Goal: Check status: Check status

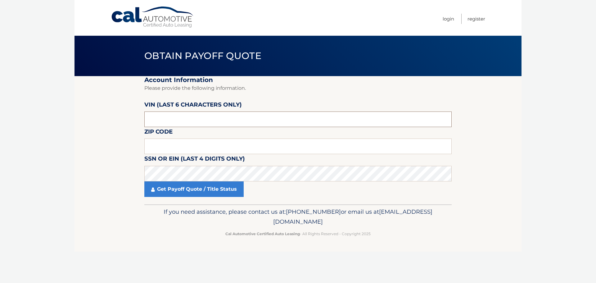
click at [180, 116] on input "text" at bounding box center [297, 119] width 307 height 16
drag, startPoint x: 165, startPoint y: 119, endPoint x: 127, endPoint y: 120, distance: 37.6
click at [127, 120] on section "Account Information Please provide the following information. [PERSON_NAME] (la…" at bounding box center [298, 140] width 447 height 128
type input "381794"
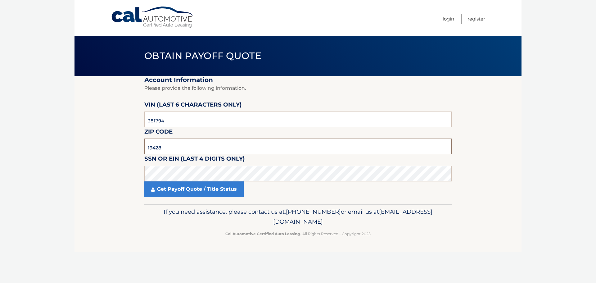
type input "19428"
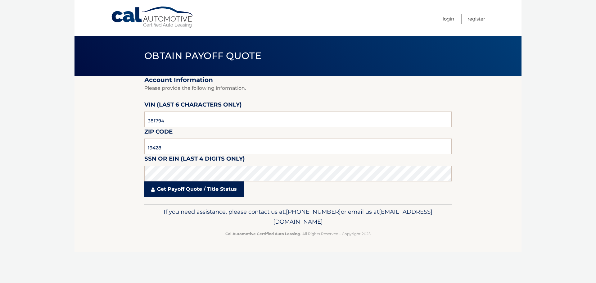
click at [175, 191] on link "Get Payoff Quote / Title Status" at bounding box center [193, 189] width 99 height 16
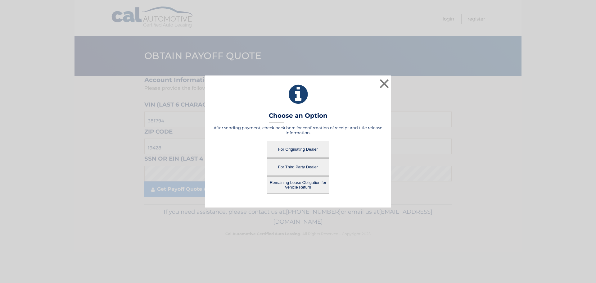
click at [309, 168] on button "For Third Party Dealer" at bounding box center [298, 166] width 62 height 17
click at [297, 168] on button "For Third Party Dealer" at bounding box center [298, 166] width 62 height 17
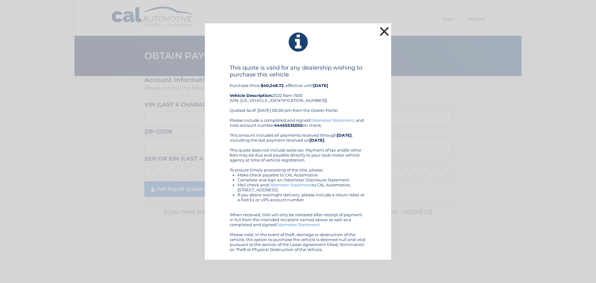
click at [386, 31] on button "×" at bounding box center [384, 31] width 12 height 12
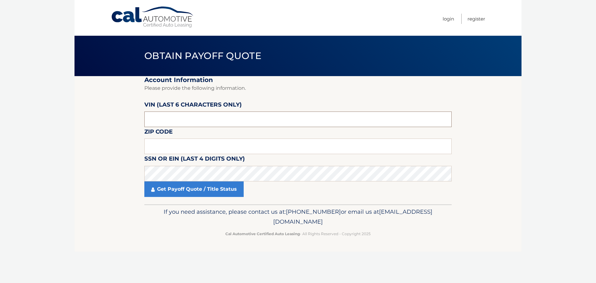
click at [154, 117] on input "text" at bounding box center [297, 119] width 307 height 16
drag, startPoint x: 160, startPoint y: 119, endPoint x: 136, endPoint y: 117, distance: 24.0
click at [136, 117] on section "Account Information Please provide the following information. VIN (last 6 chara…" at bounding box center [298, 140] width 447 height 128
type input "3*****"
type input "381794"
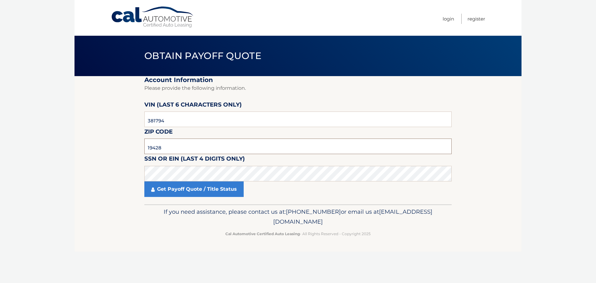
type input "19428"
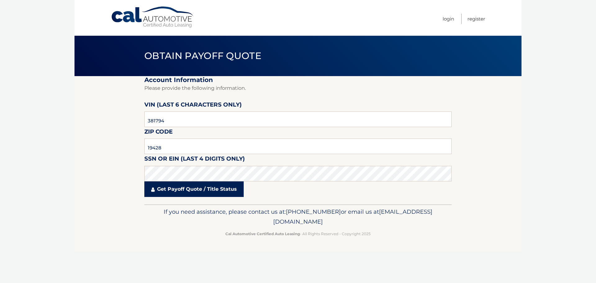
click at [188, 188] on link "Get Payoff Quote / Title Status" at bounding box center [193, 189] width 99 height 16
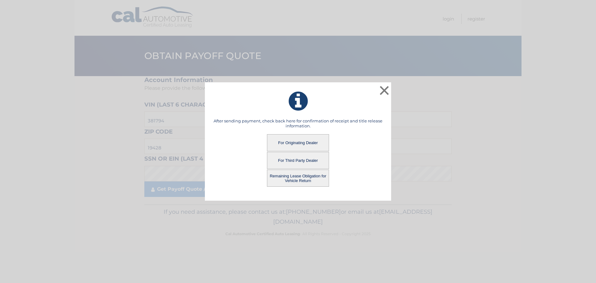
click at [303, 140] on button "For Originating Dealer" at bounding box center [298, 142] width 62 height 17
click at [297, 144] on button "For Originating Dealer" at bounding box center [298, 142] width 62 height 17
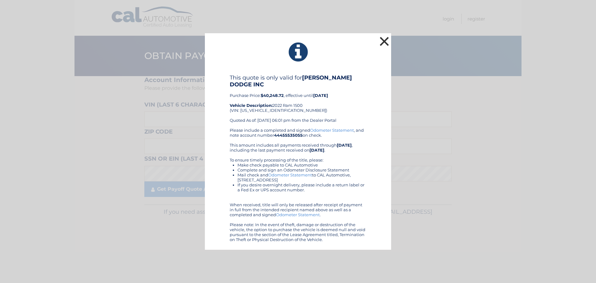
click at [383, 42] on button "×" at bounding box center [384, 41] width 12 height 12
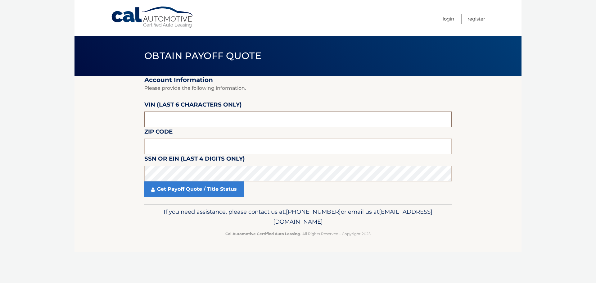
click at [207, 117] on input "text" at bounding box center [297, 119] width 307 height 16
drag, startPoint x: 207, startPoint y: 116, endPoint x: 110, endPoint y: 122, distance: 97.0
click at [110, 122] on section "Account Information Please provide the following information. [PERSON_NAME] (la…" at bounding box center [298, 140] width 447 height 128
type input "381794"
type input "19428"
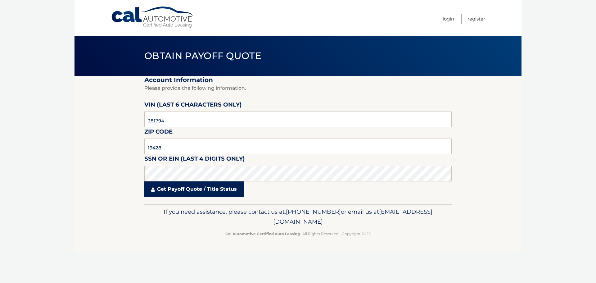
click at [177, 191] on link "Get Payoff Quote / Title Status" at bounding box center [193, 189] width 99 height 16
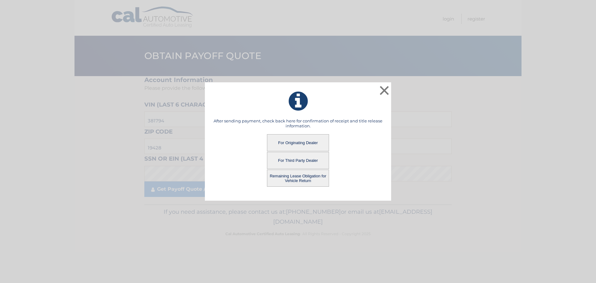
click at [298, 180] on button "Remaining Lease Obligation for Vehicle Return" at bounding box center [298, 177] width 62 height 17
click at [298, 178] on button "Remaining Lease Obligation for Vehicle Return" at bounding box center [298, 177] width 62 height 17
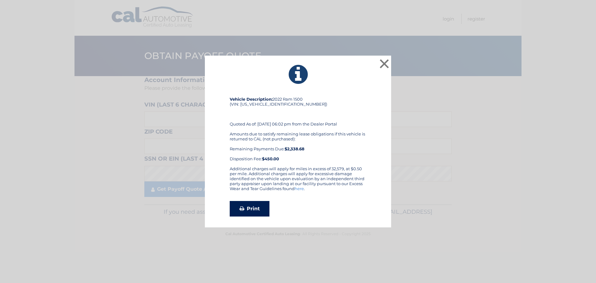
click at [256, 209] on link "Print" at bounding box center [250, 209] width 40 height 16
click at [384, 64] on button "×" at bounding box center [384, 63] width 12 height 12
